Goal: Transaction & Acquisition: Book appointment/travel/reservation

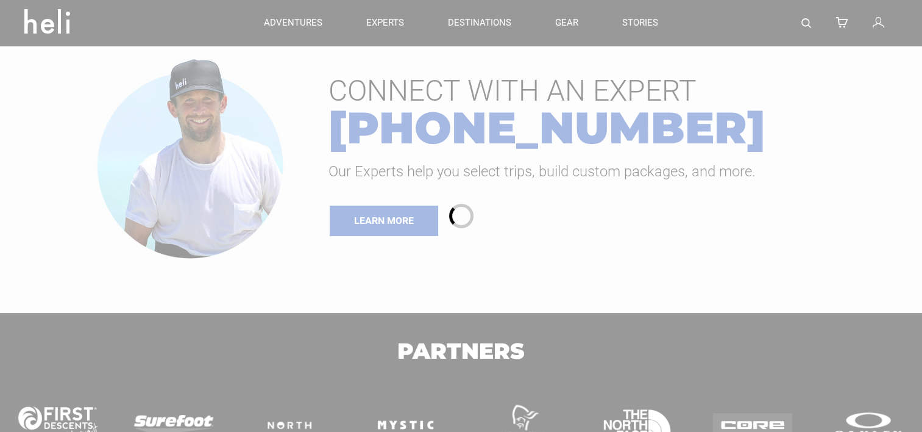
type input "Heli Skiing"
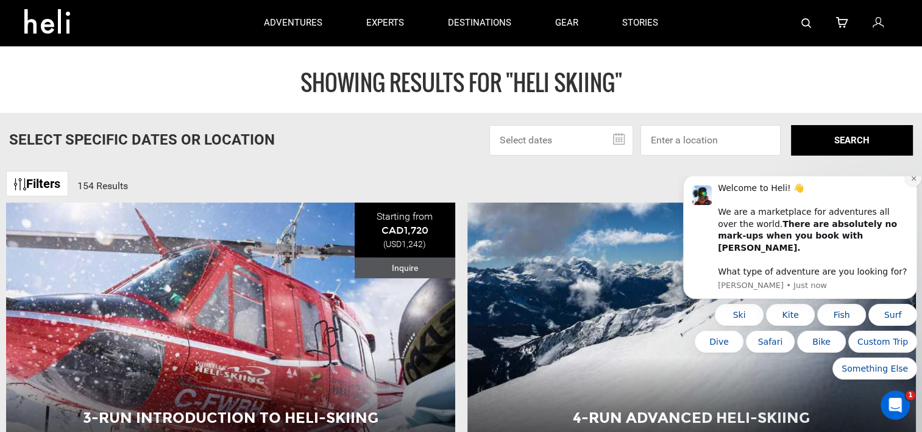
click at [912, 182] on icon "Dismiss notification" at bounding box center [914, 178] width 7 height 7
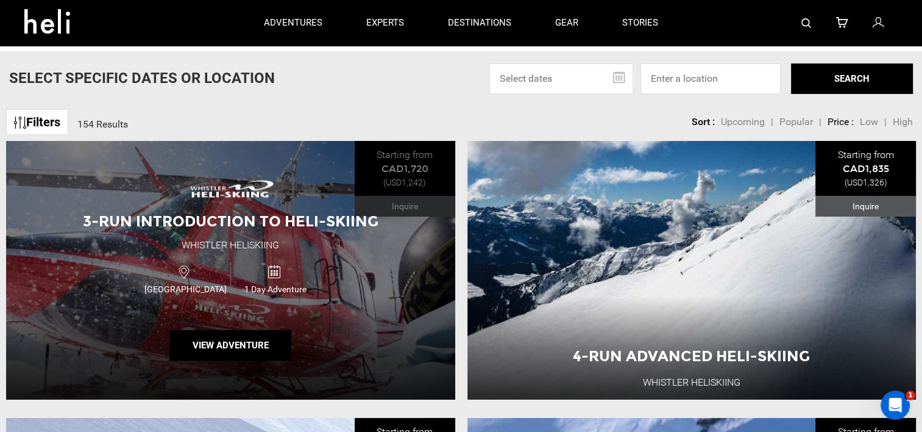
scroll to position [61, 0]
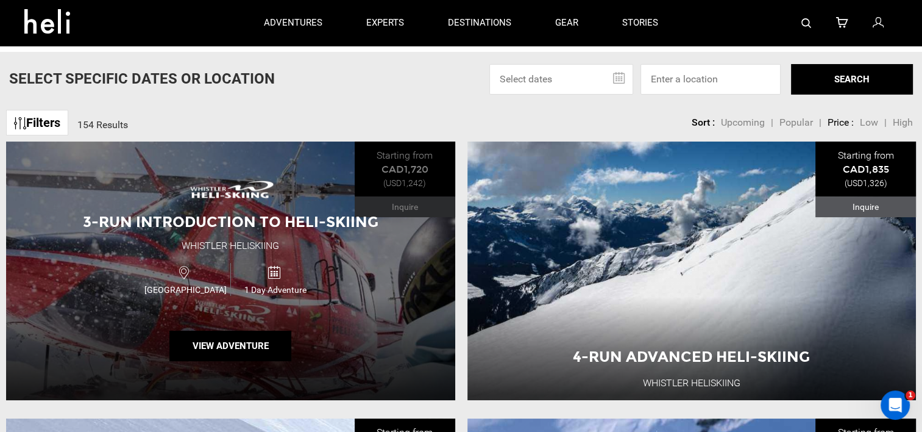
click at [250, 218] on span "3-Run Introduction to Heli-Skiing" at bounding box center [231, 222] width 296 height 18
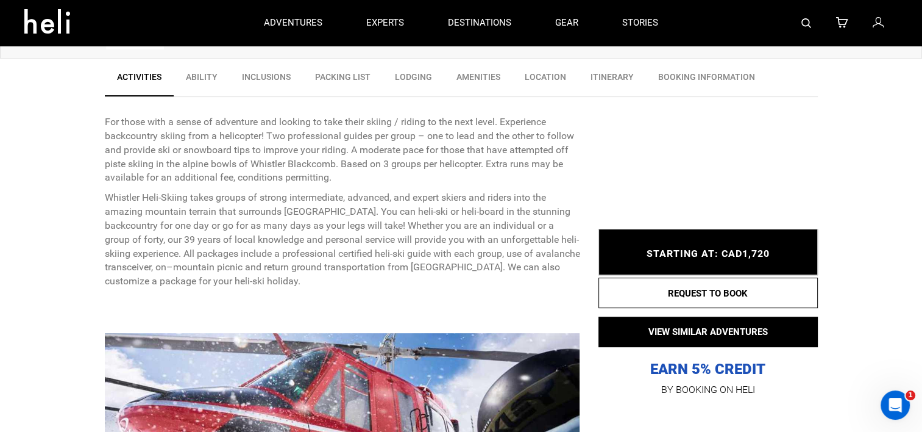
scroll to position [411, 0]
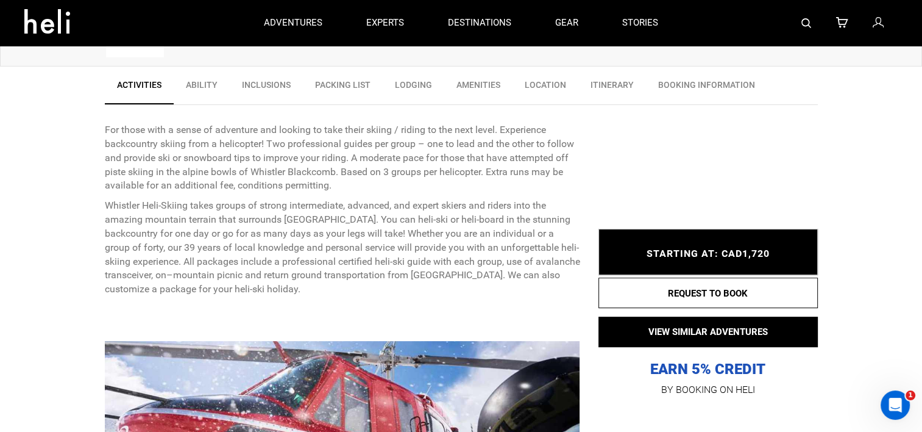
click at [694, 255] on span "STARTING AT: CAD1,720" at bounding box center [708, 253] width 123 height 12
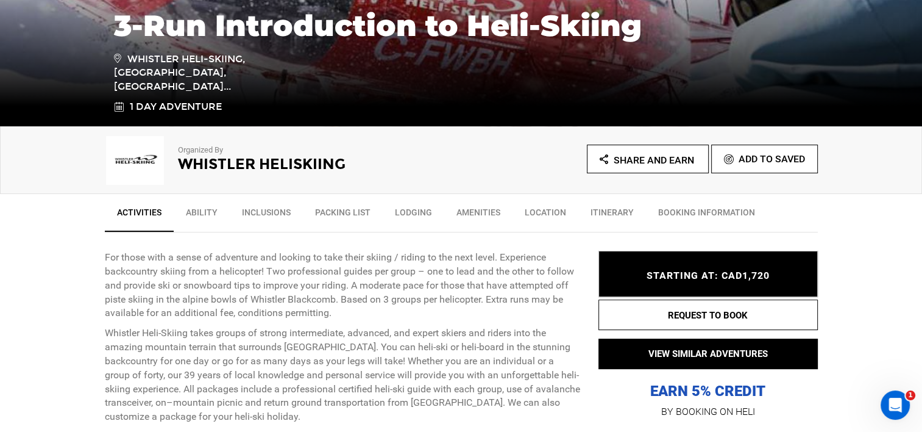
scroll to position [350, 0]
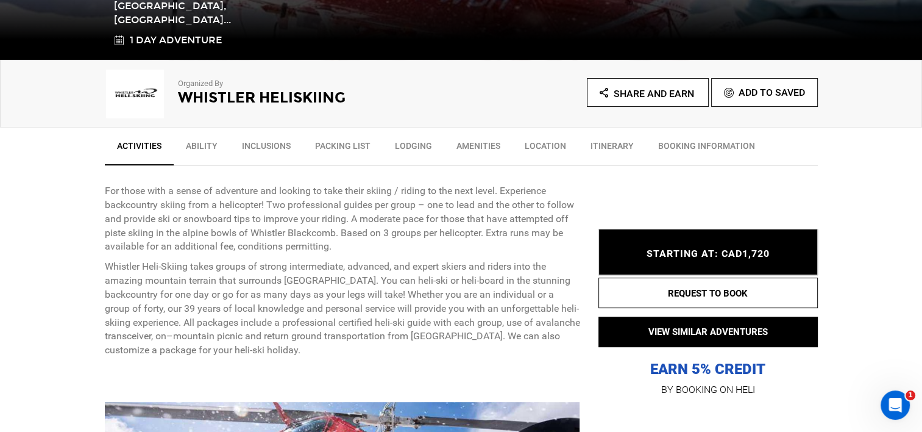
click at [594, 141] on link "Itinerary" at bounding box center [612, 148] width 68 height 30
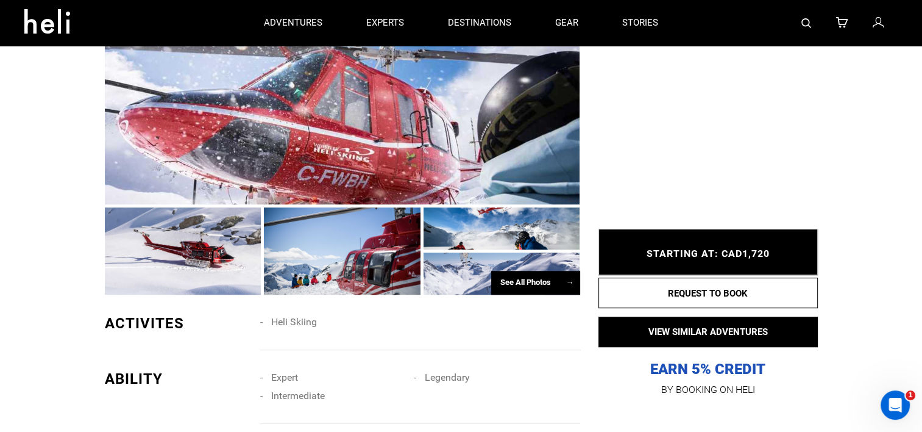
scroll to position [535, 0]
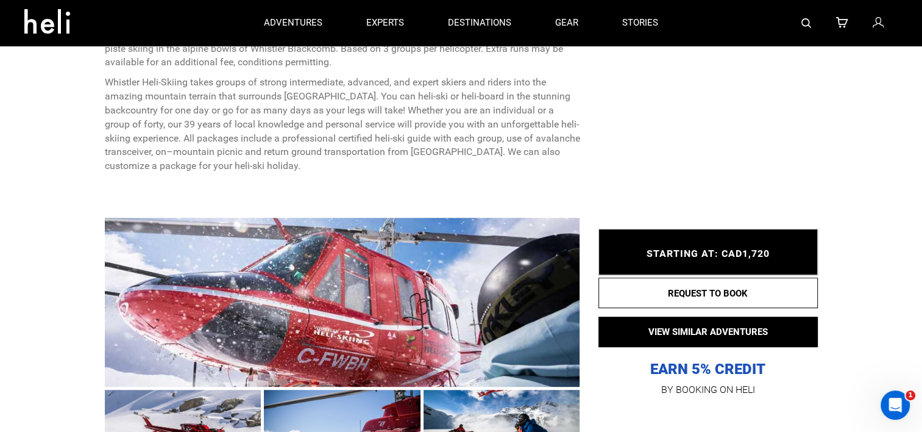
type input "Heli Skiing"
